Goal: Task Accomplishment & Management: Manage account settings

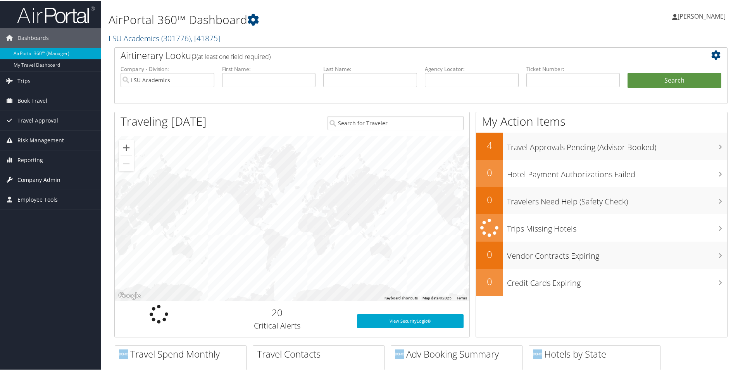
click at [31, 176] on span "Company Admin" at bounding box center [38, 178] width 43 height 19
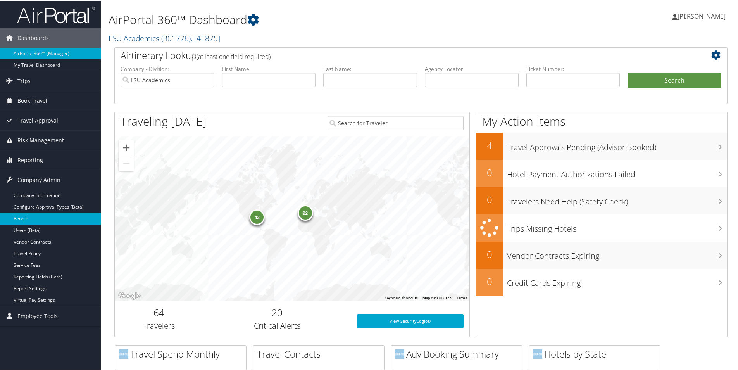
click at [20, 215] on link "People" at bounding box center [50, 218] width 101 height 12
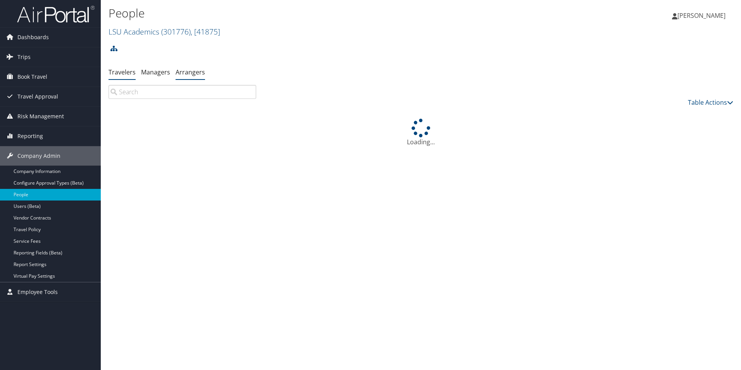
click at [181, 74] on link "Arrangers" at bounding box center [190, 72] width 29 height 9
click at [196, 96] on input "Advanced Search" at bounding box center [186, 100] width 145 height 14
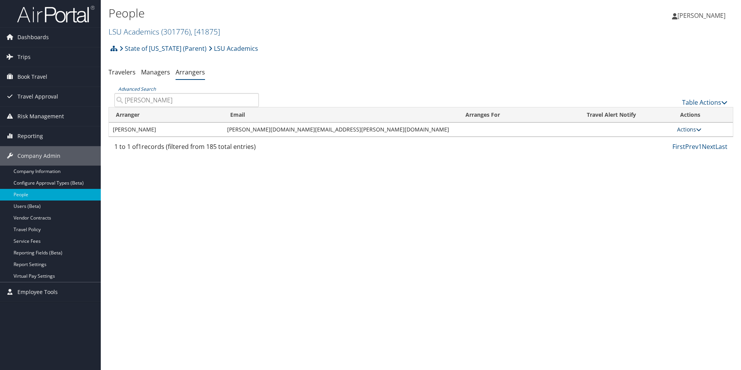
type input "Jacquel"
click at [677, 127] on link "Actions" at bounding box center [689, 129] width 24 height 7
click at [689, 154] on link "View Group" at bounding box center [693, 153] width 43 height 13
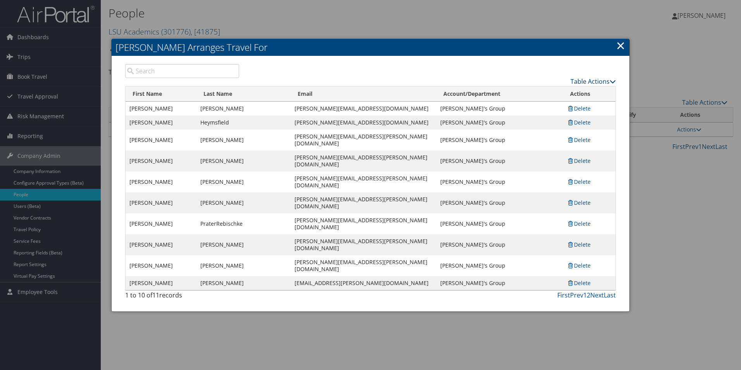
click at [590, 80] on link "Table Actions" at bounding box center [592, 81] width 45 height 9
click at [540, 91] on link "Add A Traveler" at bounding box center [564, 93] width 102 height 13
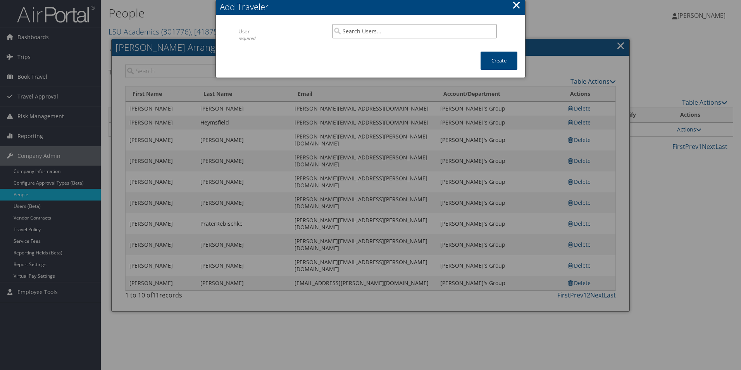
click at [371, 33] on input "search" at bounding box center [414, 31] width 165 height 14
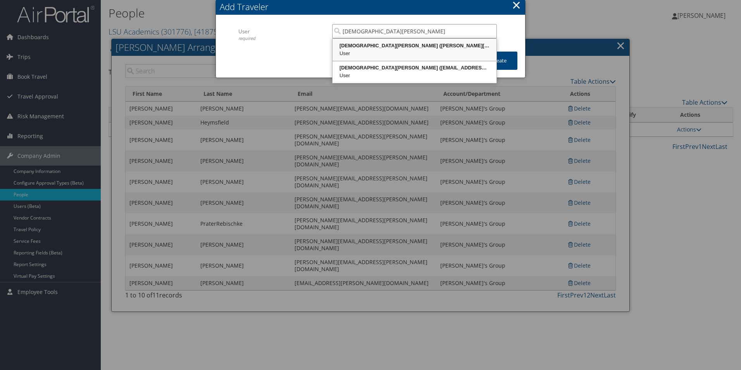
click at [386, 46] on div "Christian Rodriguez (christian.rodriguez@pbrc.edu)" at bounding box center [415, 46] width 162 height 8
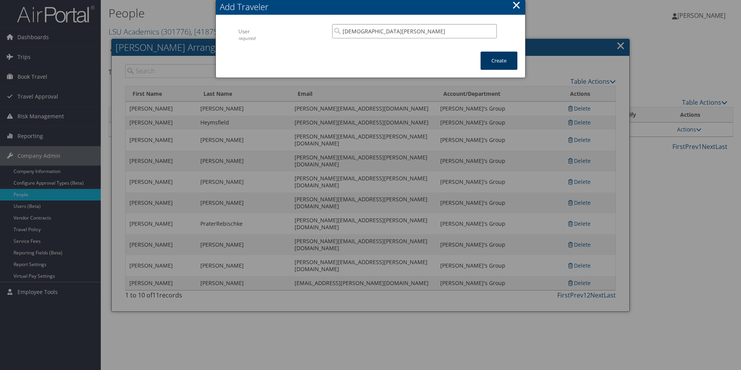
type input "Christian Rodriguez"
click at [507, 62] on button "Create" at bounding box center [498, 61] width 37 height 18
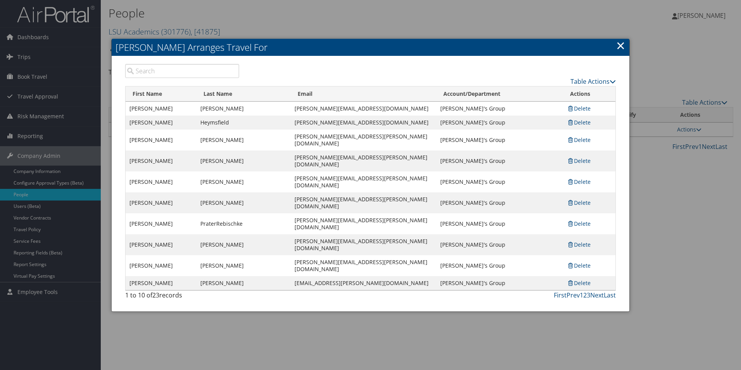
drag, startPoint x: 618, startPoint y: 44, endPoint x: 612, endPoint y: 46, distance: 6.3
click at [618, 44] on link "×" at bounding box center [620, 45] width 9 height 15
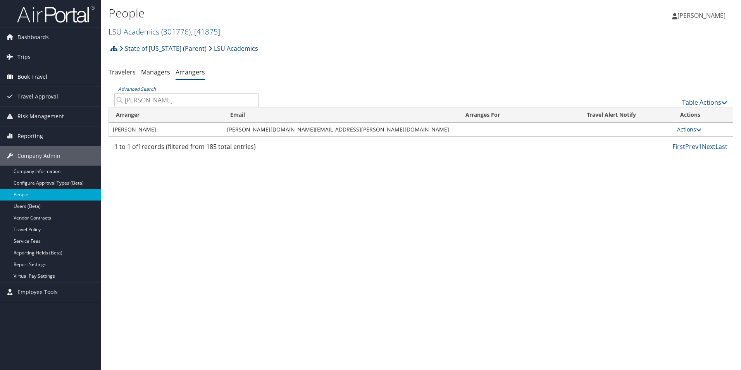
click at [43, 76] on span "Book Travel" at bounding box center [32, 76] width 30 height 19
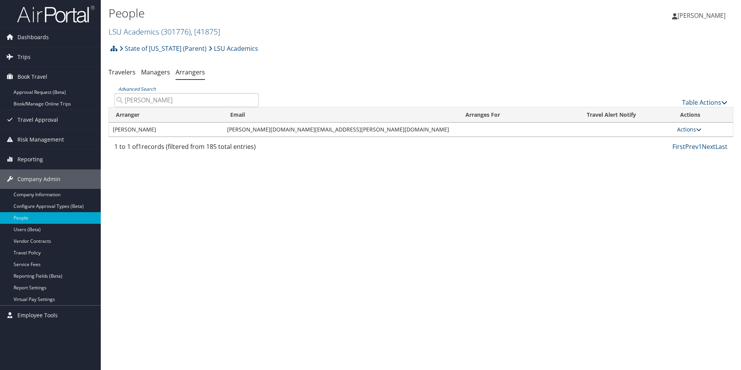
click at [679, 127] on link "Actions" at bounding box center [689, 129] width 24 height 7
click at [688, 153] on link "View Group" at bounding box center [693, 153] width 43 height 13
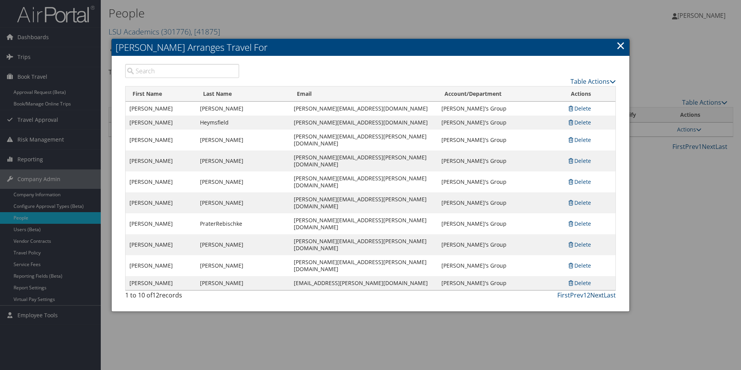
click at [603, 291] on link "Next" at bounding box center [597, 295] width 14 height 9
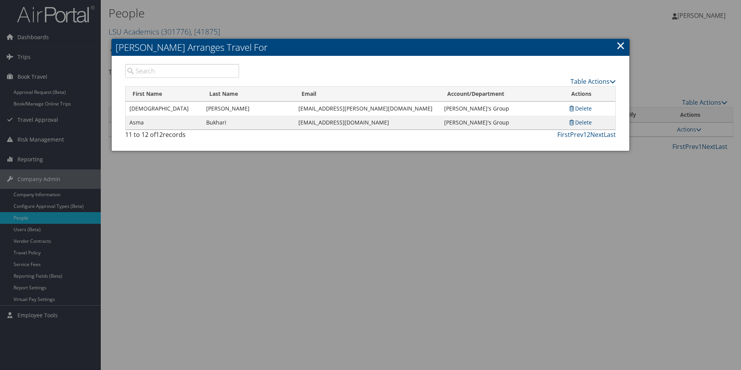
click at [33, 73] on div at bounding box center [370, 185] width 741 height 370
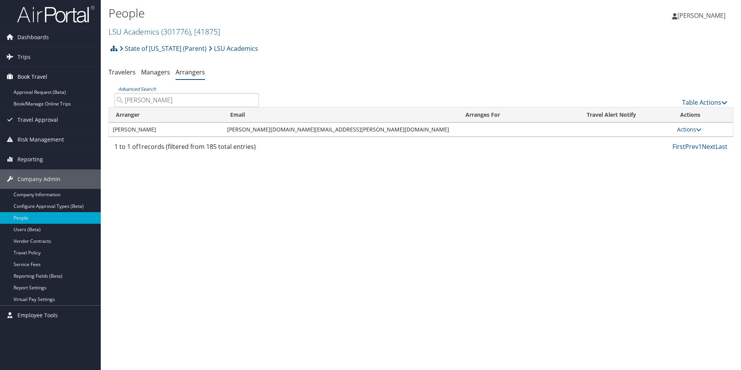
click at [27, 75] on span "Book Travel" at bounding box center [32, 76] width 30 height 19
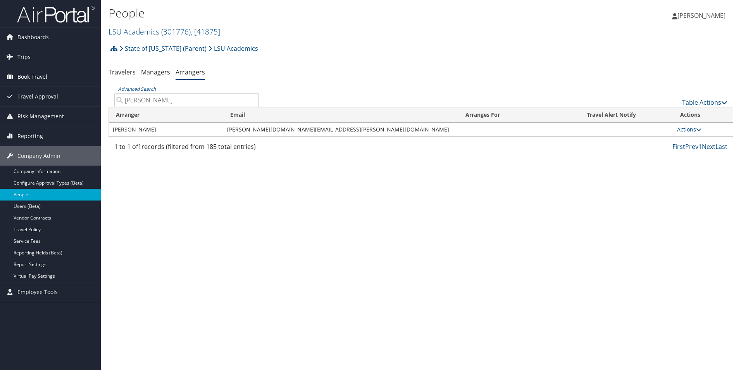
click at [27, 75] on span "Book Travel" at bounding box center [32, 76] width 30 height 19
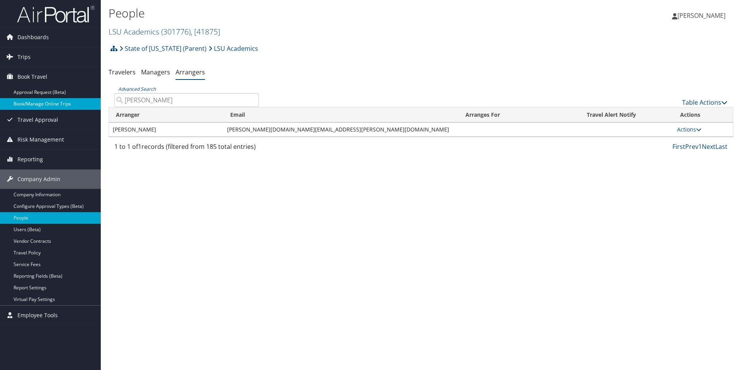
click at [27, 103] on link "Book/Manage Online Trips" at bounding box center [50, 104] width 101 height 12
